Goal: Information Seeking & Learning: Learn about a topic

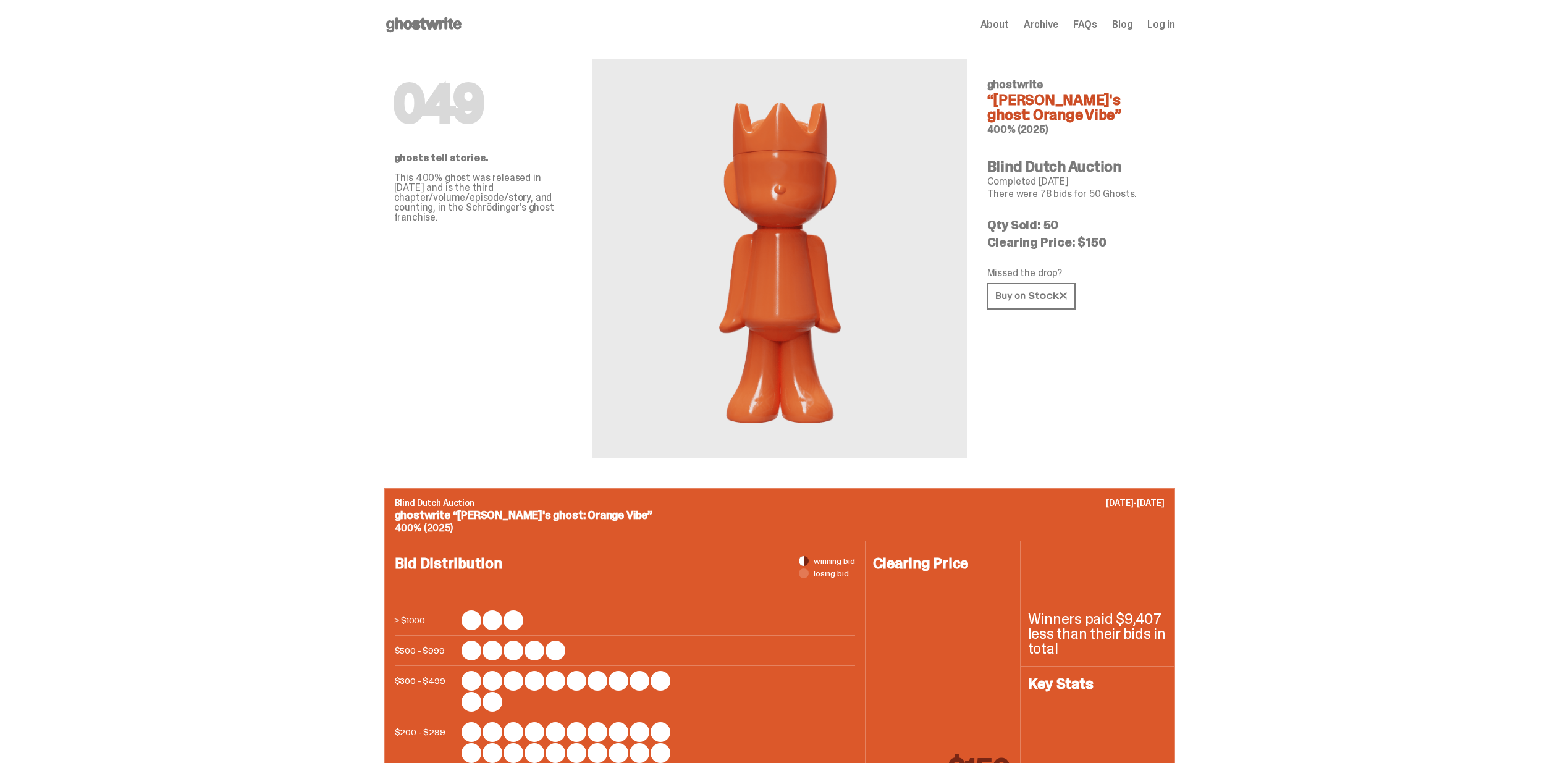
click at [1057, 22] on span "Archive" at bounding box center [1041, 25] width 35 height 10
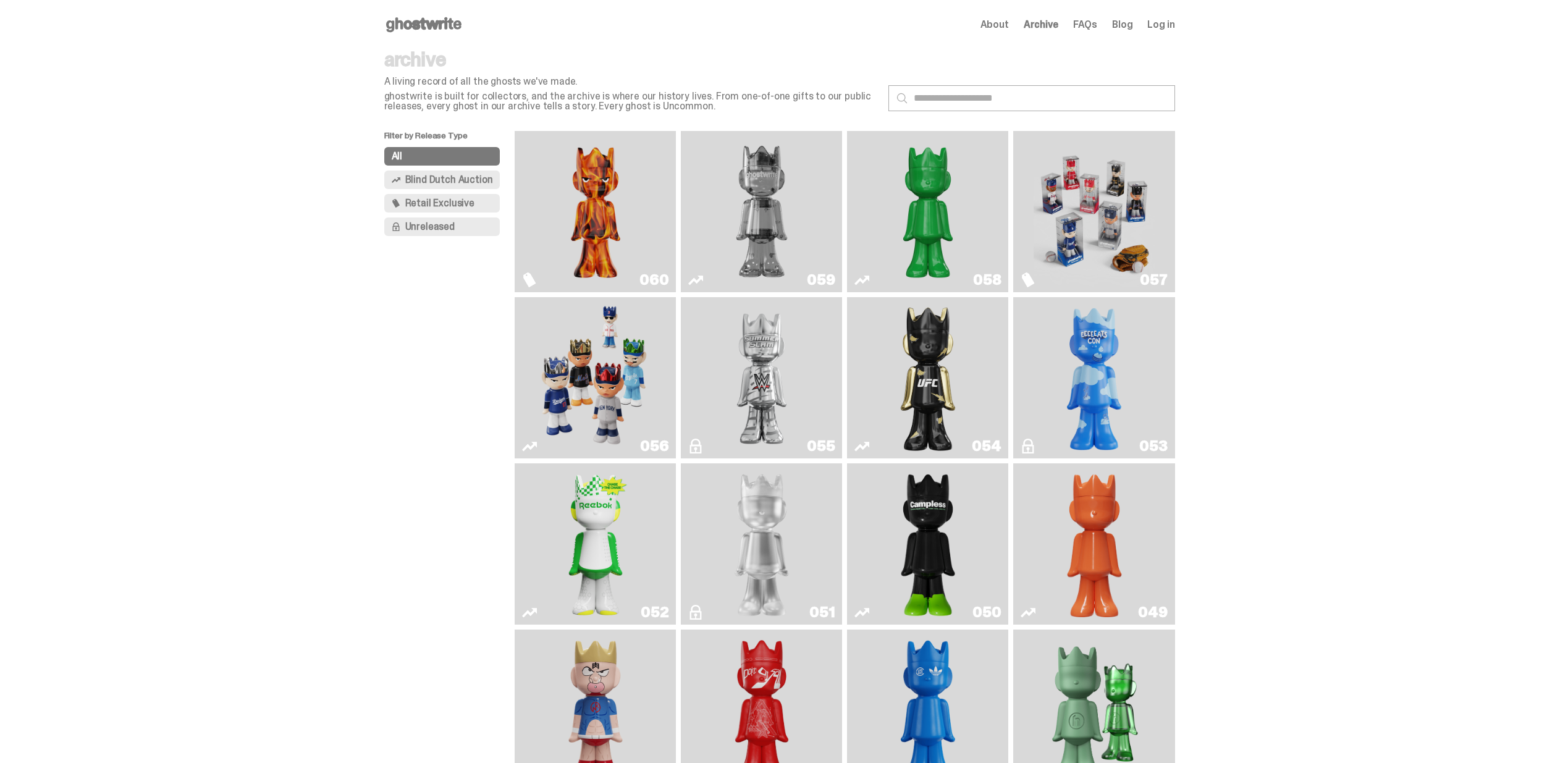
click at [755, 209] on img "Two" at bounding box center [762, 212] width 121 height 152
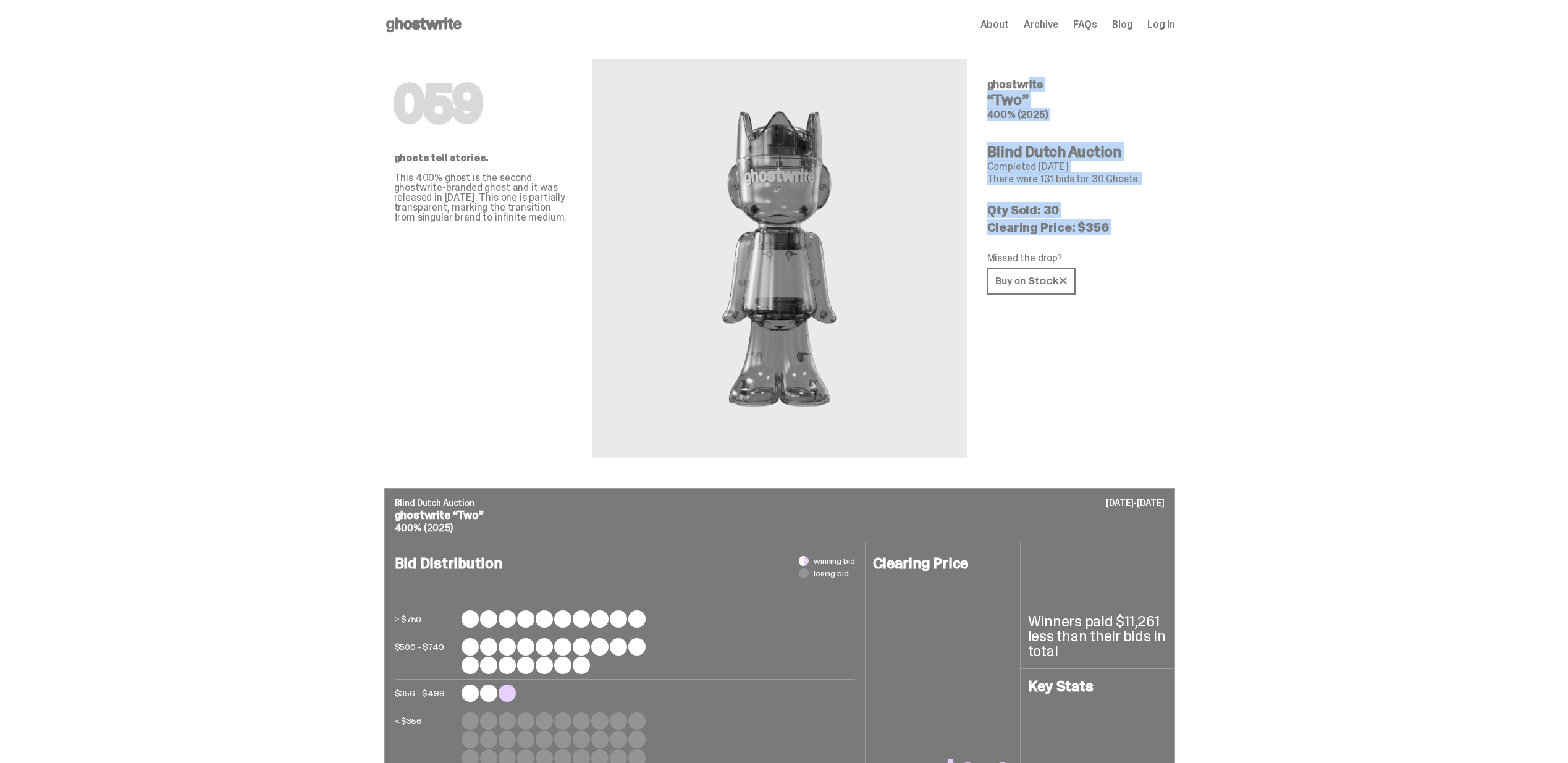
drag, startPoint x: 1138, startPoint y: 234, endPoint x: 986, endPoint y: 58, distance: 232.6
click at [986, 58] on div "059 ghosts tell stories. This 400% ghost is the second ghostwrite-branded ghost…" at bounding box center [780, 269] width 791 height 439
drag, startPoint x: 991, startPoint y: 61, endPoint x: 1168, endPoint y: 255, distance: 262.6
click at [1168, 255] on div "059 ghosts tell stories. This 400% ghost is the second ghostwrite-branded ghost…" at bounding box center [780, 269] width 791 height 439
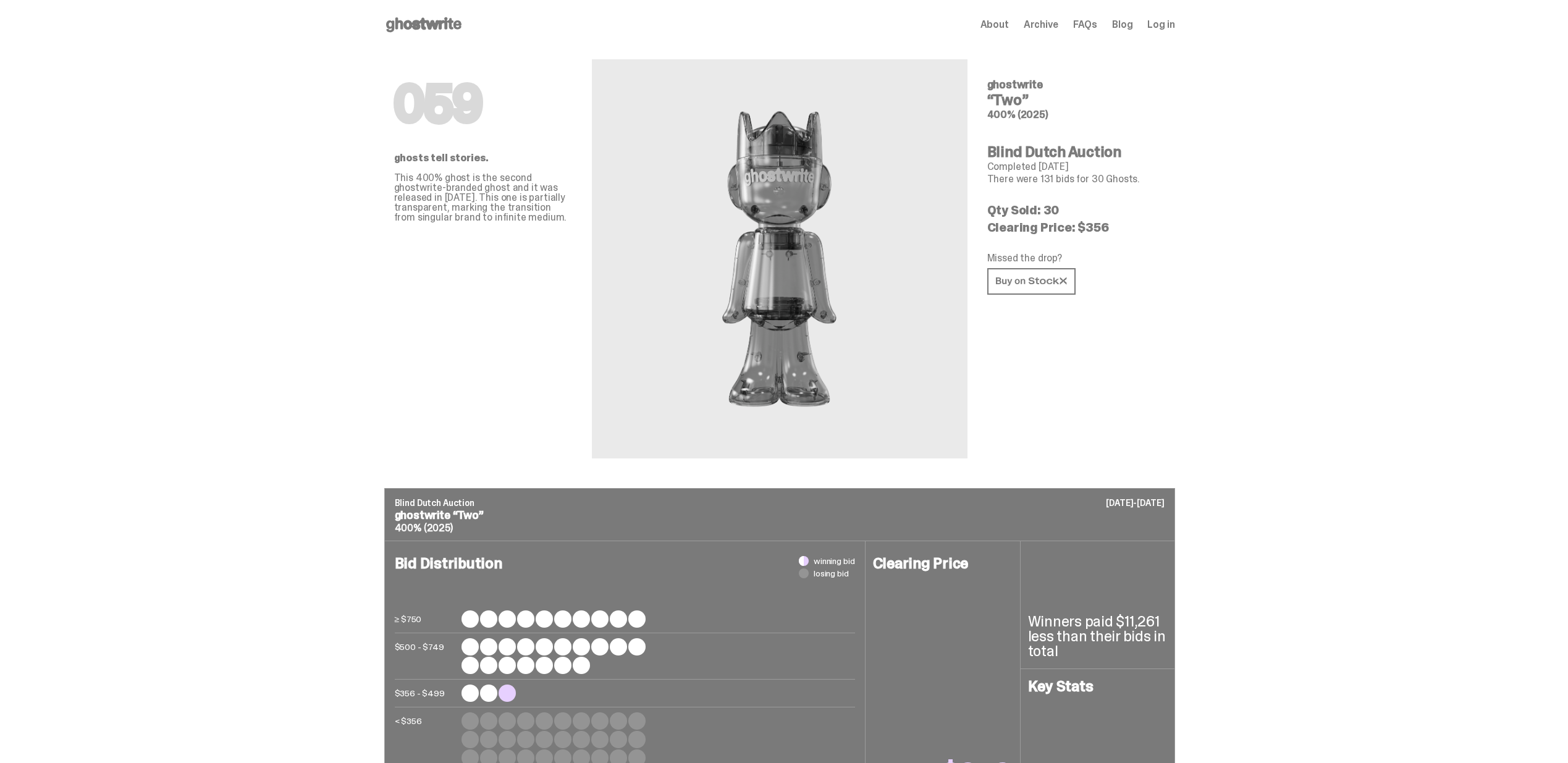
drag, startPoint x: 1168, startPoint y: 255, endPoint x: 1183, endPoint y: 249, distance: 16.2
click at [1165, 255] on p "Missed the drop?" at bounding box center [1076, 258] width 178 height 10
drag, startPoint x: 1103, startPoint y: 117, endPoint x: 1087, endPoint y: 90, distance: 31.4
click at [1082, 84] on h5 "ghostwrite" at bounding box center [1076, 84] width 178 height 11
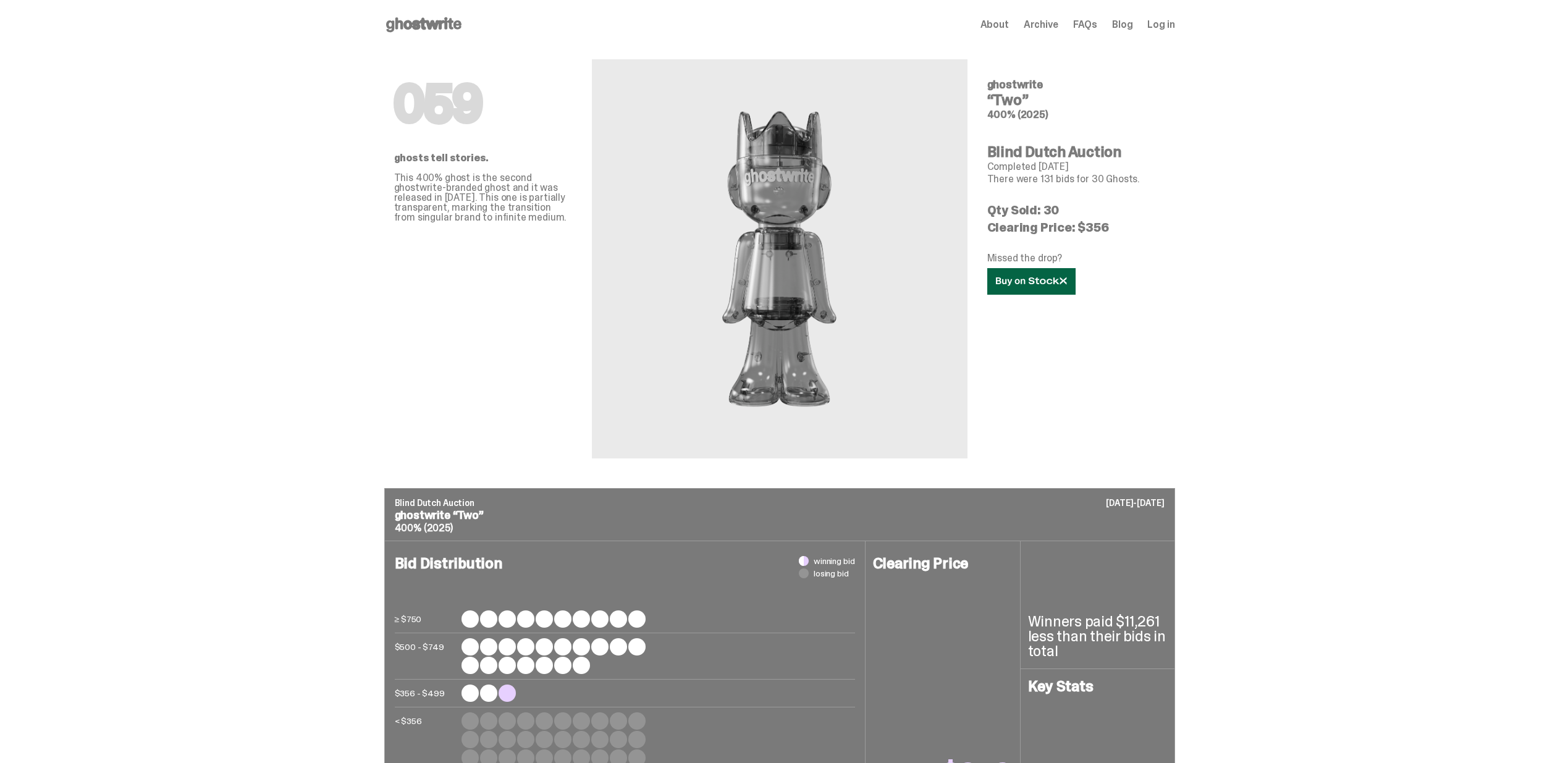
click at [1025, 289] on link at bounding box center [1031, 282] width 88 height 27
